Goal: Transaction & Acquisition: Purchase product/service

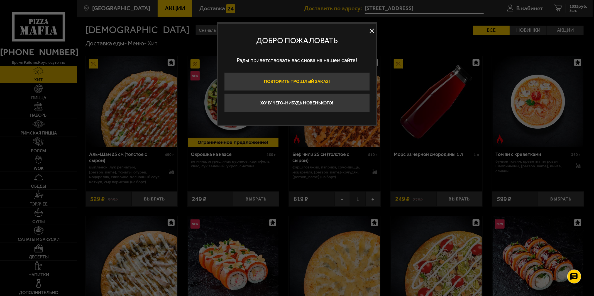
click at [295, 79] on button "Повторить прошлый заказ!" at bounding box center [297, 81] width 146 height 19
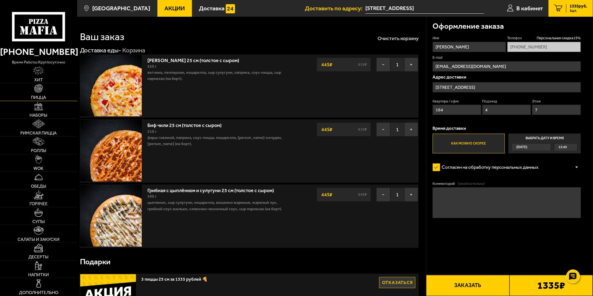
click at [40, 96] on span "Пицца" at bounding box center [38, 97] width 15 height 4
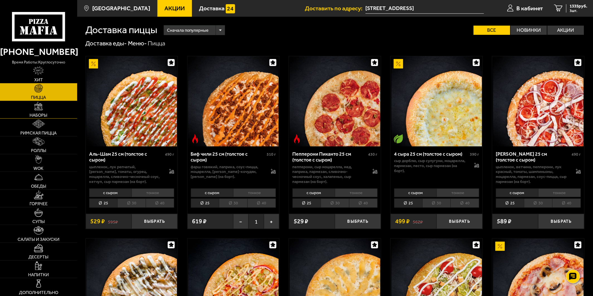
click at [27, 115] on link "Наборы" at bounding box center [38, 110] width 77 height 18
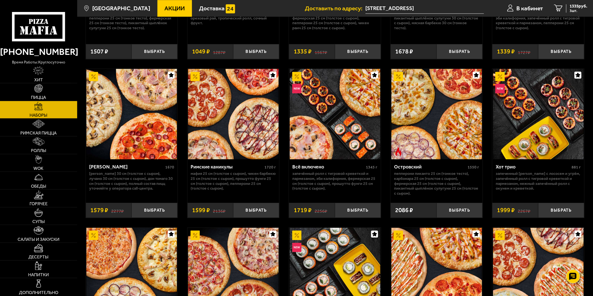
scroll to position [464, 0]
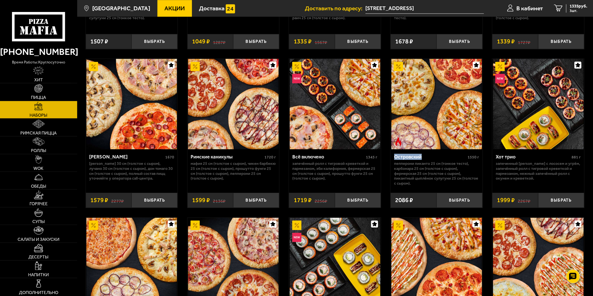
drag, startPoint x: 395, startPoint y: 161, endPoint x: 421, endPoint y: 161, distance: 26.5
click at [421, 160] on div "Островский" at bounding box center [430, 157] width 72 height 6
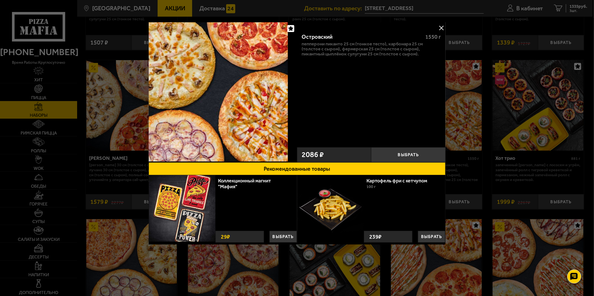
click at [441, 29] on button at bounding box center [441, 28] width 8 height 8
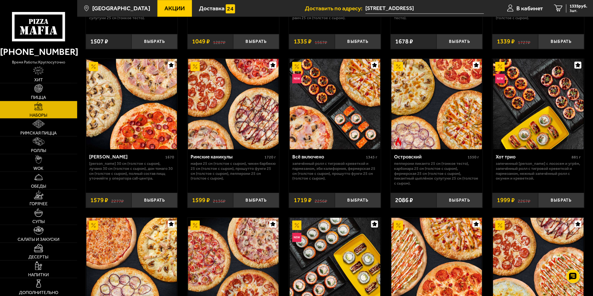
click at [415, 164] on p "Пепперони Пиканто 25 см (тонкое тесто), Карбонара 25 см (толстое с сыром), Ферм…" at bounding box center [436, 173] width 85 height 25
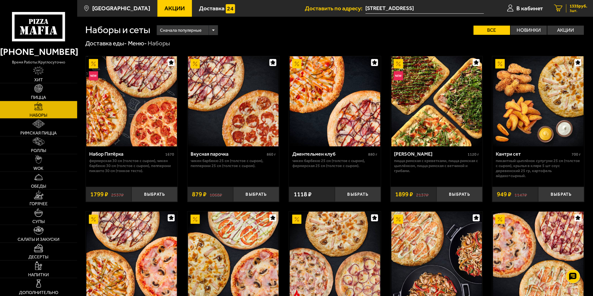
click at [570, 5] on span "1335 руб." at bounding box center [579, 6] width 18 height 4
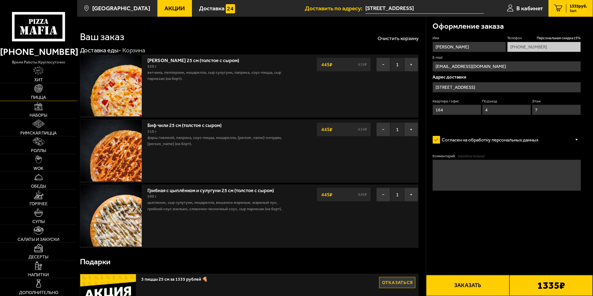
click at [50, 94] on link "Пицца" at bounding box center [38, 92] width 77 height 18
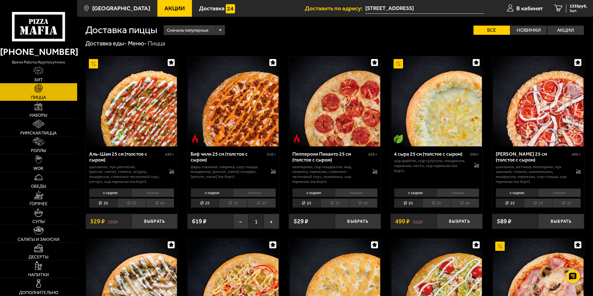
click at [223, 32] on div "Сначала популярные" at bounding box center [194, 30] width 61 height 10
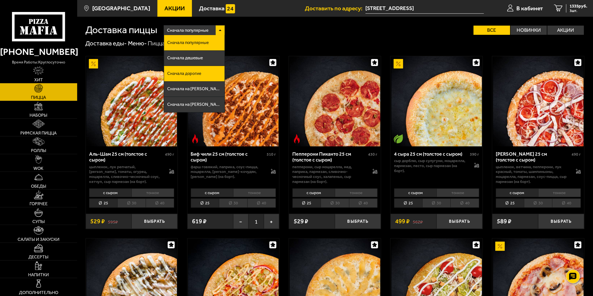
click at [194, 73] on span "Сначала дорогие" at bounding box center [184, 74] width 34 height 4
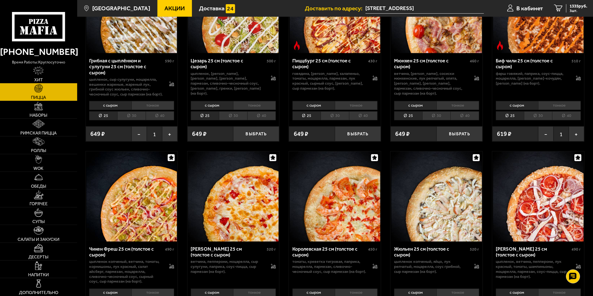
scroll to position [93, 0]
